Goal: Find specific page/section: Find specific page/section

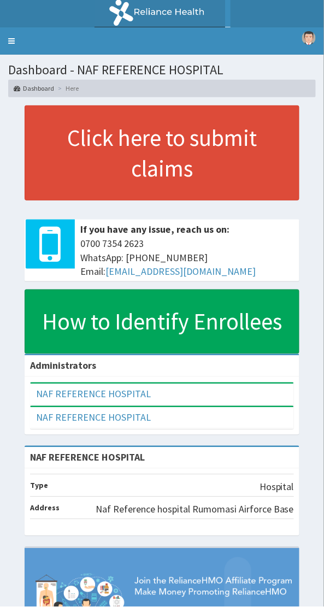
click at [18, 49] on link "Toggle navigation" at bounding box center [11, 40] width 23 height 27
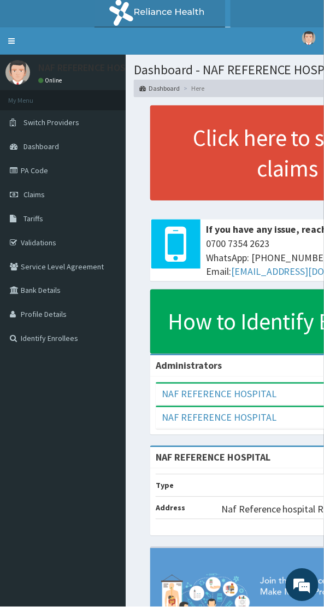
click at [48, 206] on link "Claims" at bounding box center [63, 194] width 126 height 24
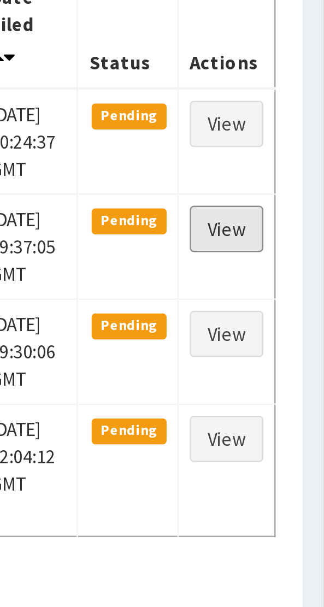
click at [291, 309] on link "View" at bounding box center [284, 299] width 29 height 19
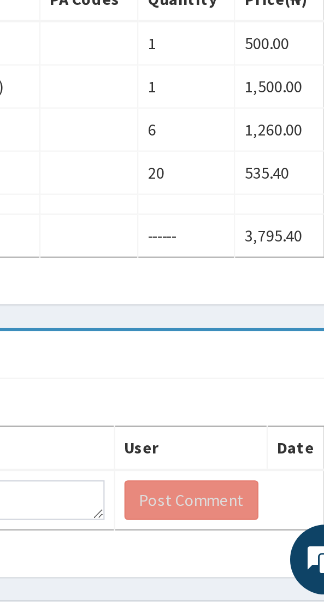
scroll to position [102, 0]
